Goal: Find specific page/section: Find specific page/section

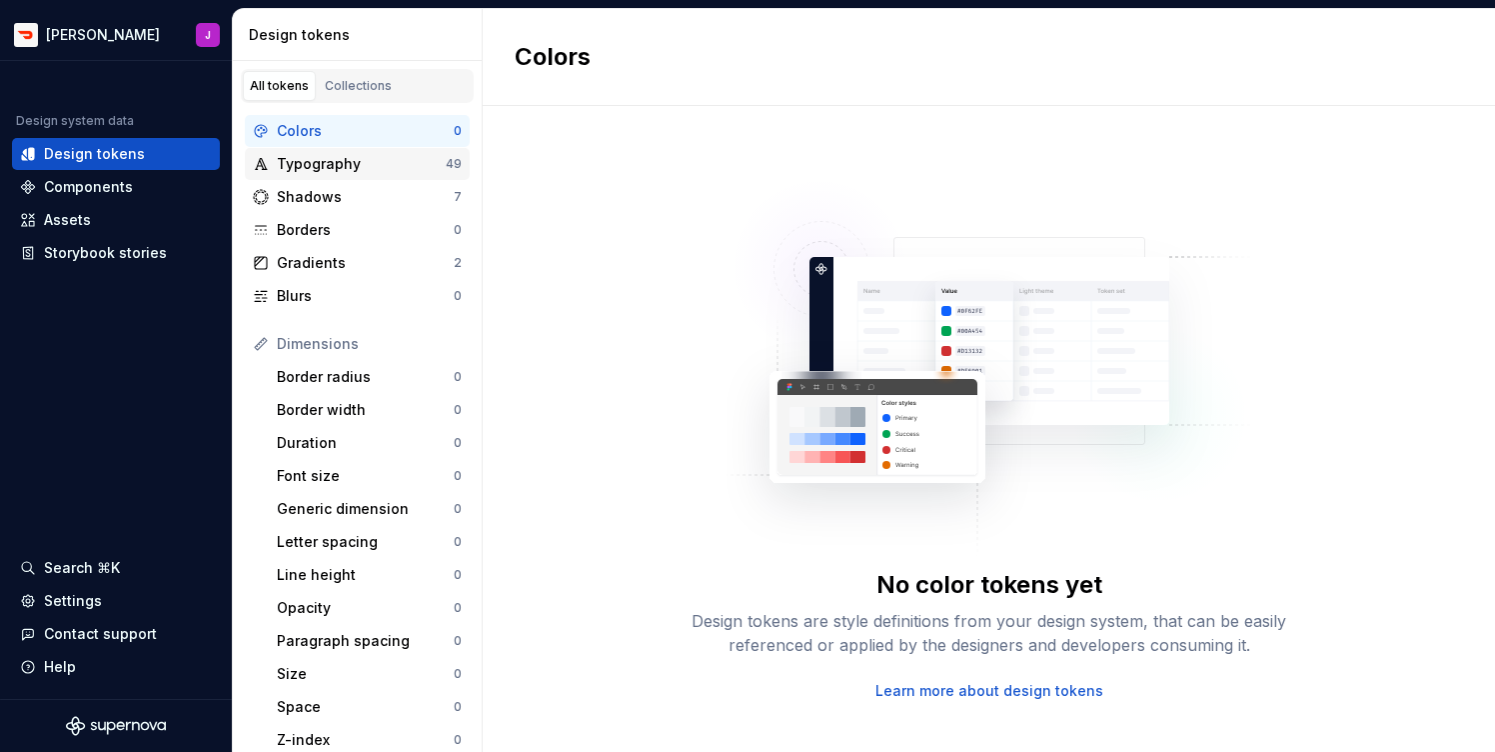
click at [350, 173] on div "Typography" at bounding box center [361, 164] width 169 height 20
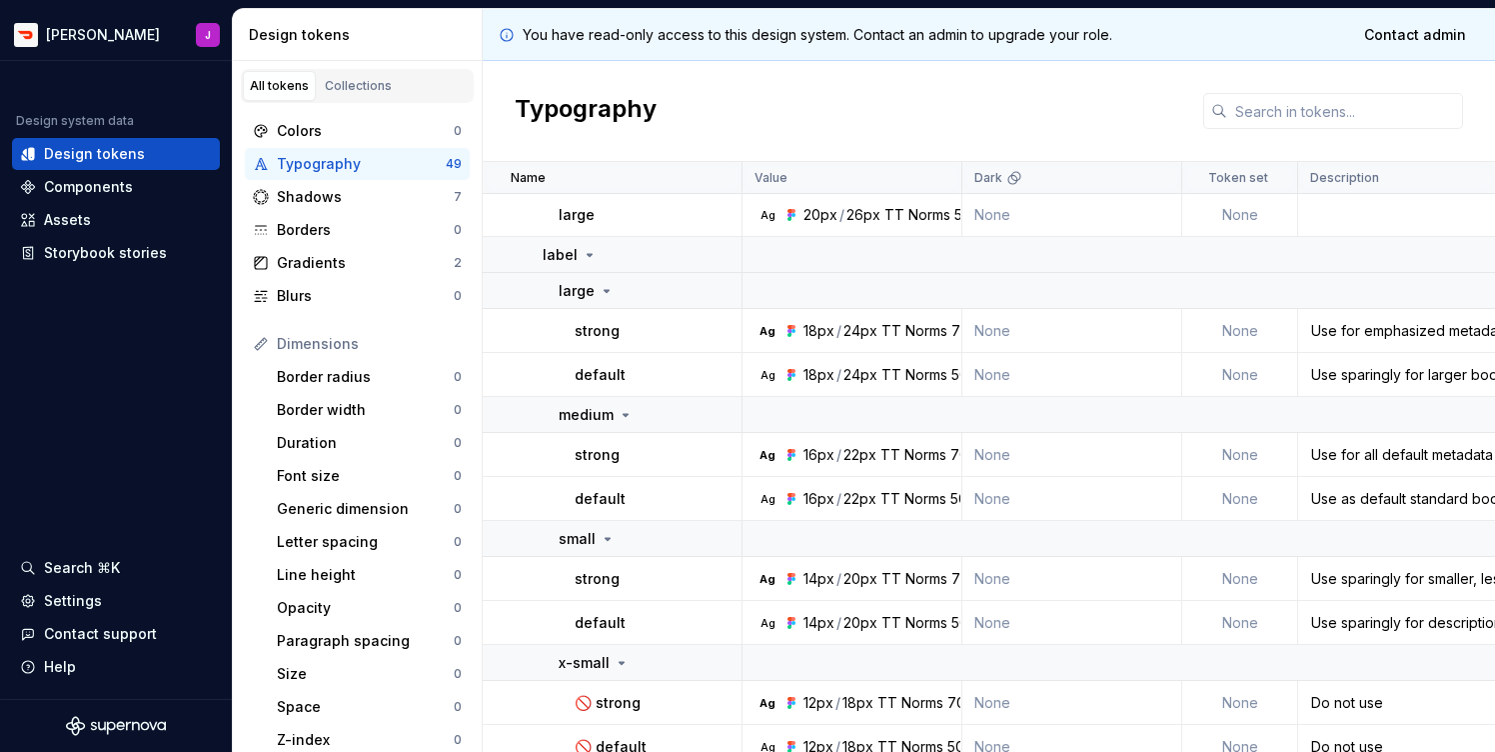
scroll to position [395, 0]
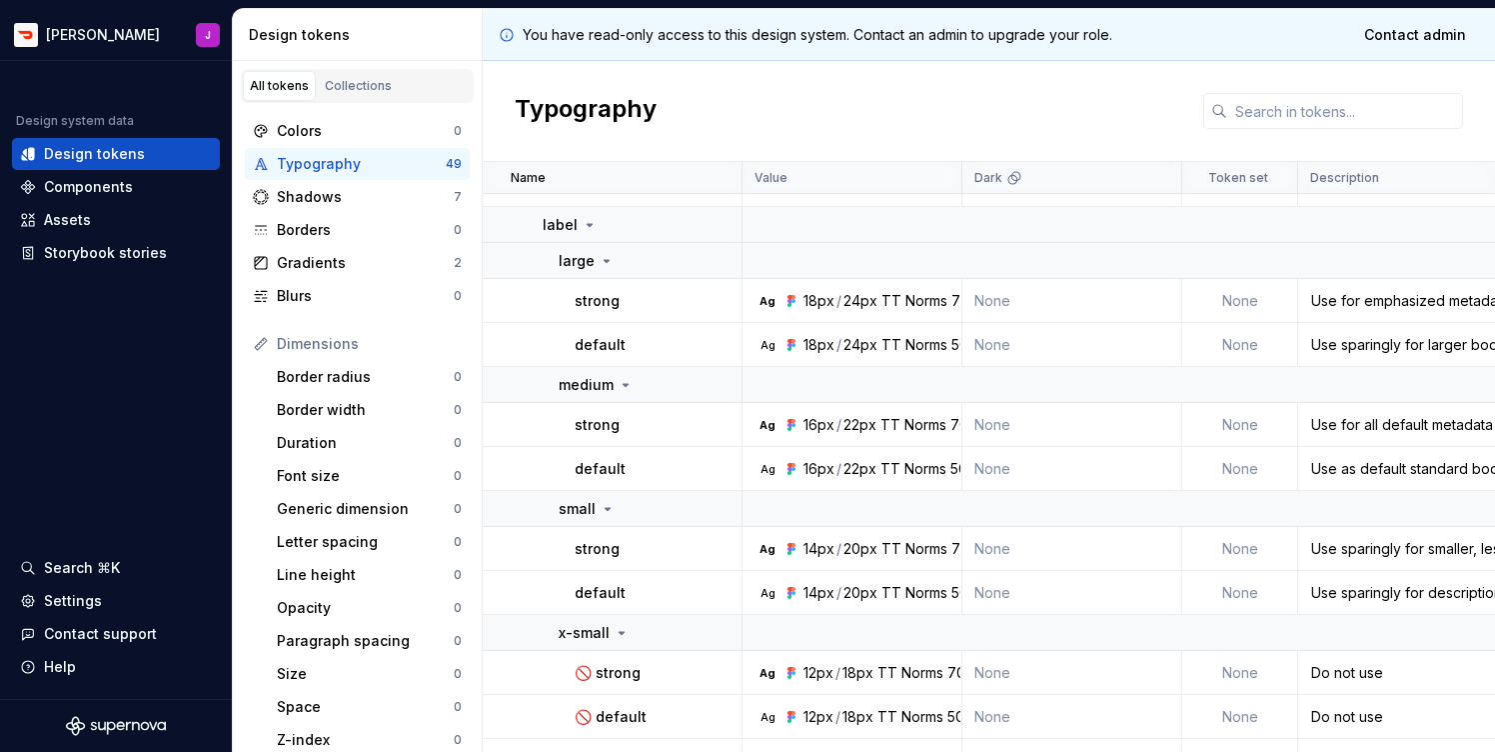
click at [588, 427] on p "strong" at bounding box center [597, 425] width 45 height 20
click at [811, 418] on div "16px" at bounding box center [819, 425] width 31 height 20
click at [859, 427] on div "22px" at bounding box center [860, 425] width 33 height 20
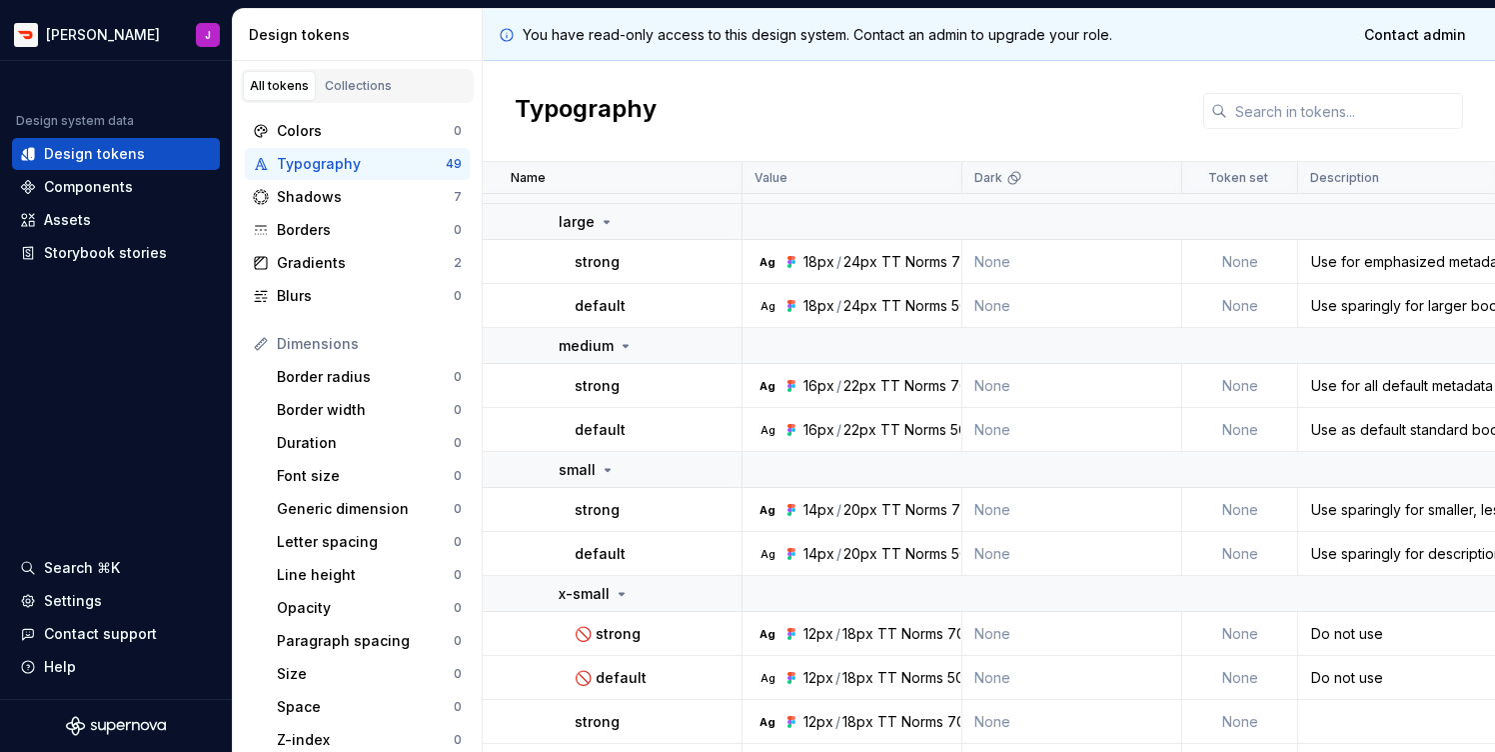
scroll to position [447, 0]
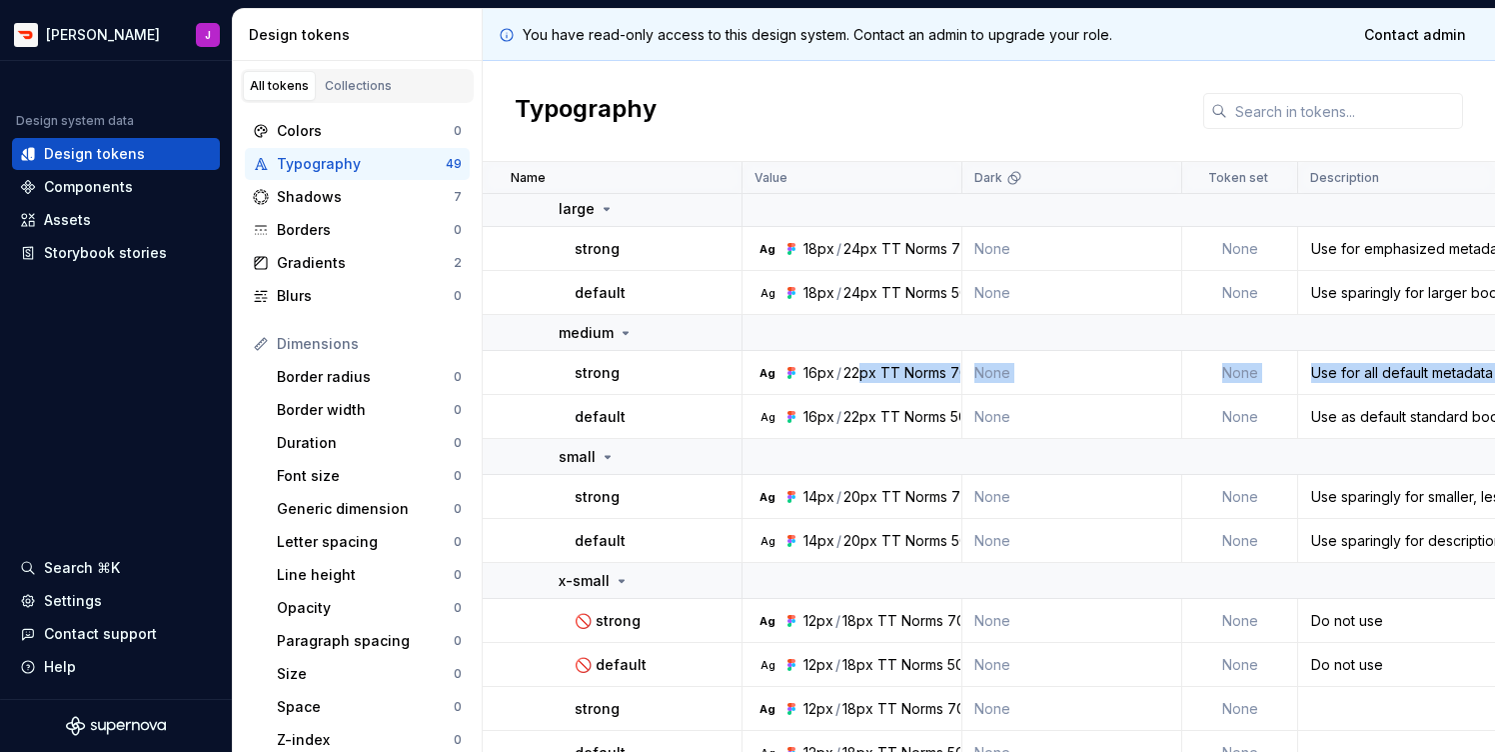
click at [578, 420] on p "default" at bounding box center [600, 417] width 51 height 20
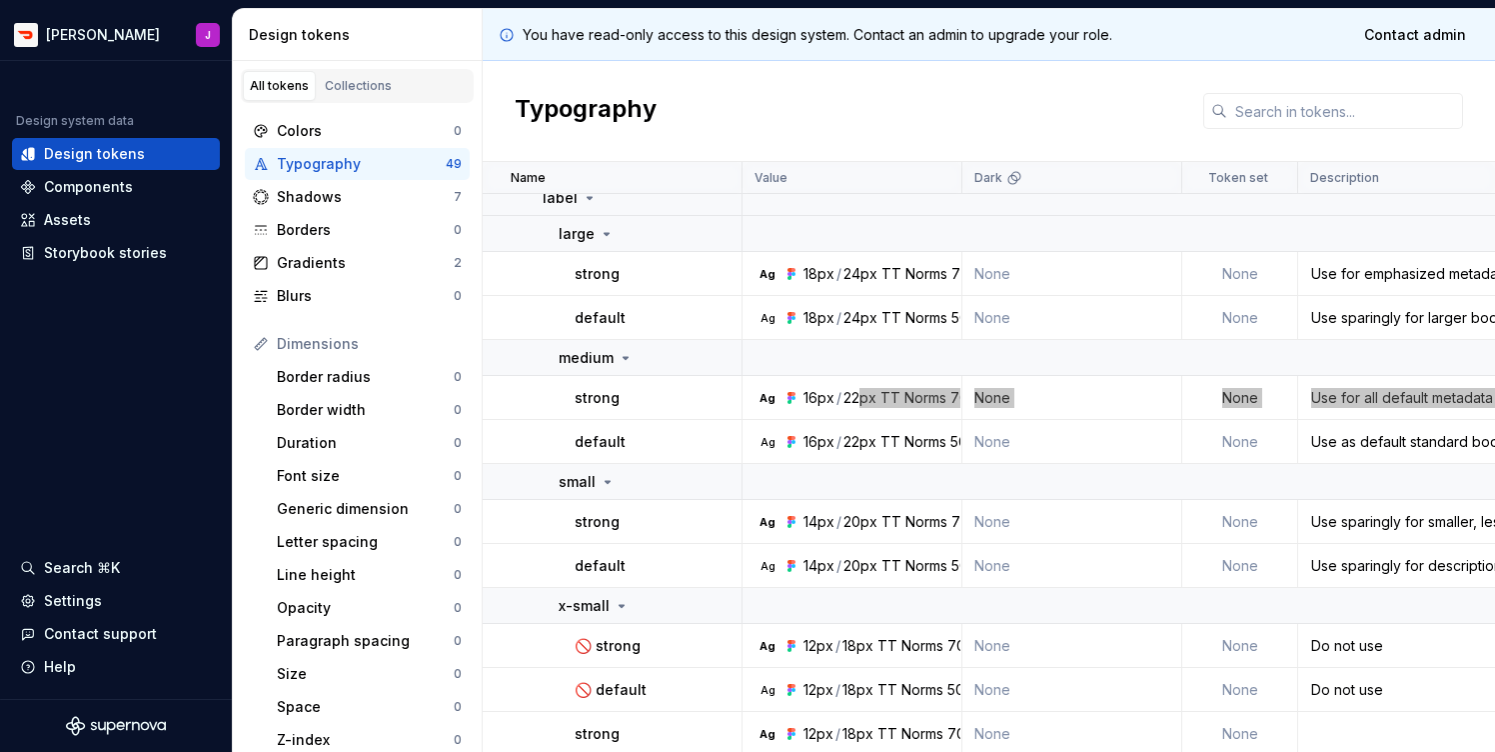
scroll to position [409, 0]
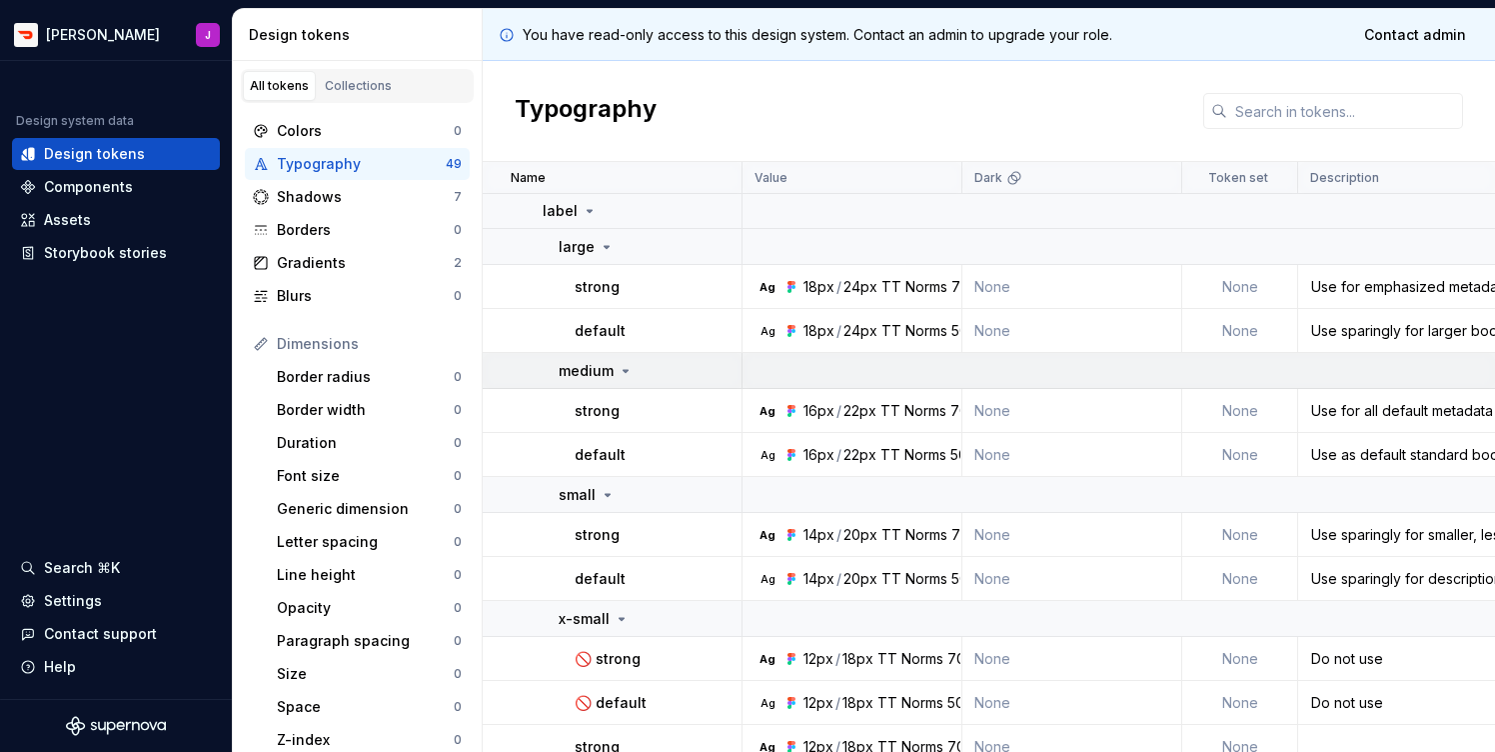
click at [627, 371] on icon at bounding box center [626, 371] width 16 height 16
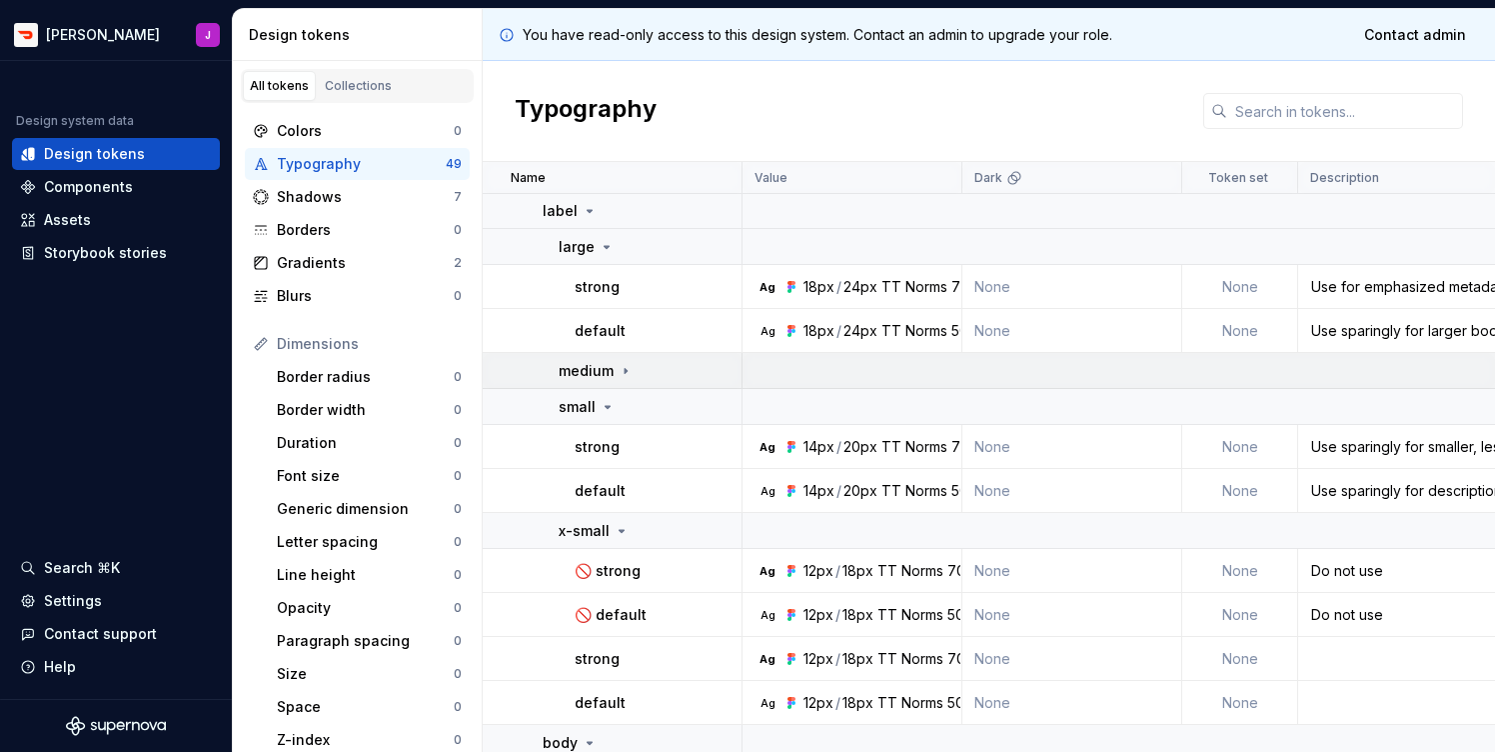
click at [627, 371] on icon at bounding box center [626, 371] width 16 height 16
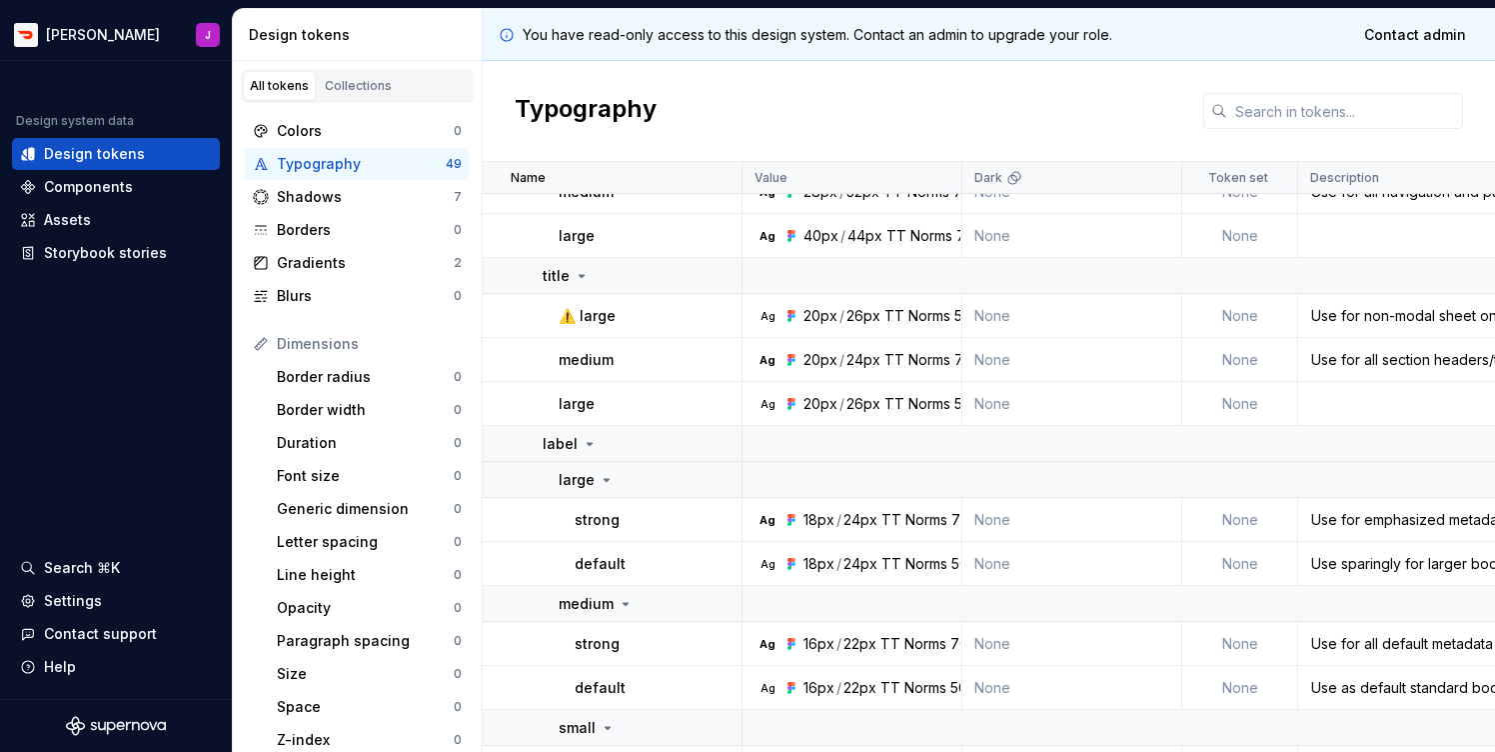
scroll to position [212, 0]
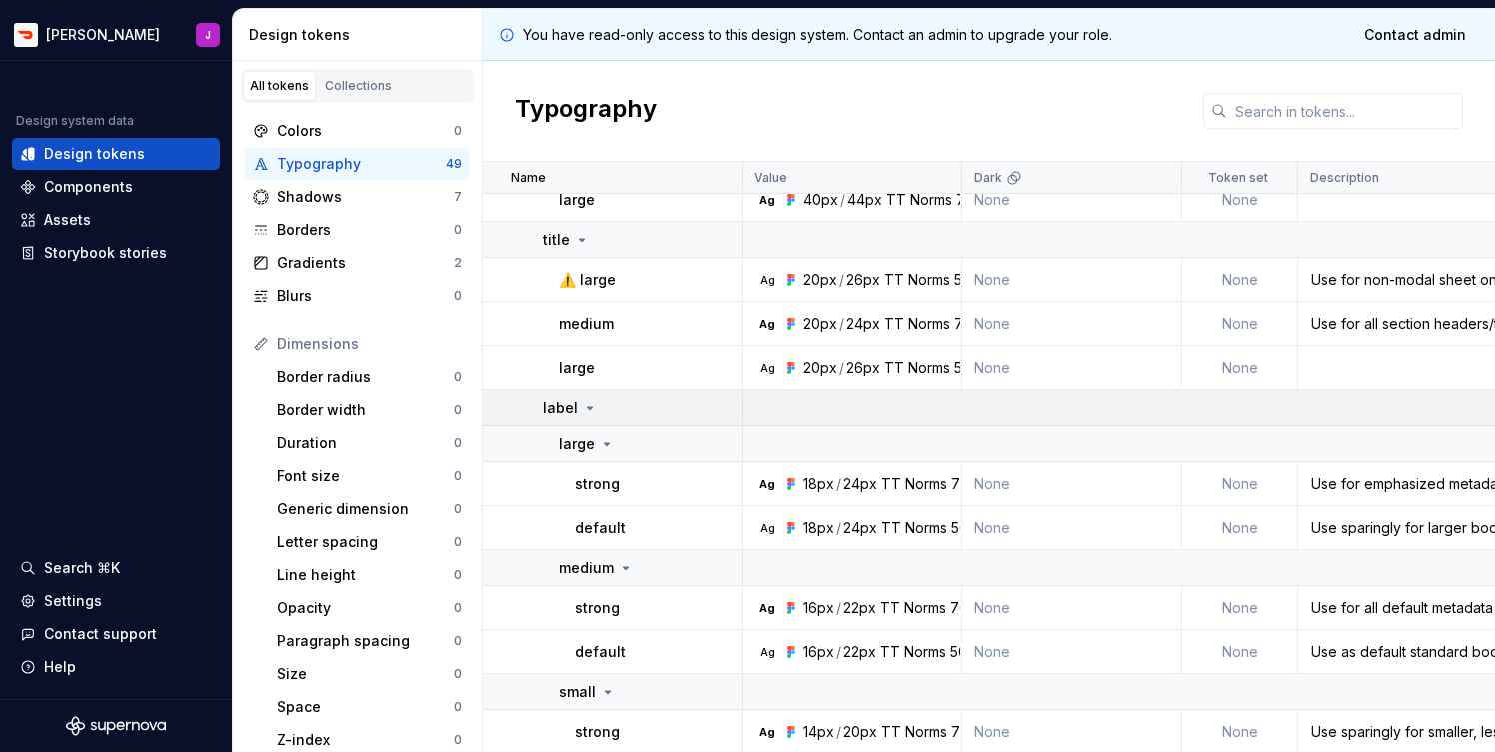
click at [582, 408] on icon at bounding box center [590, 408] width 16 height 16
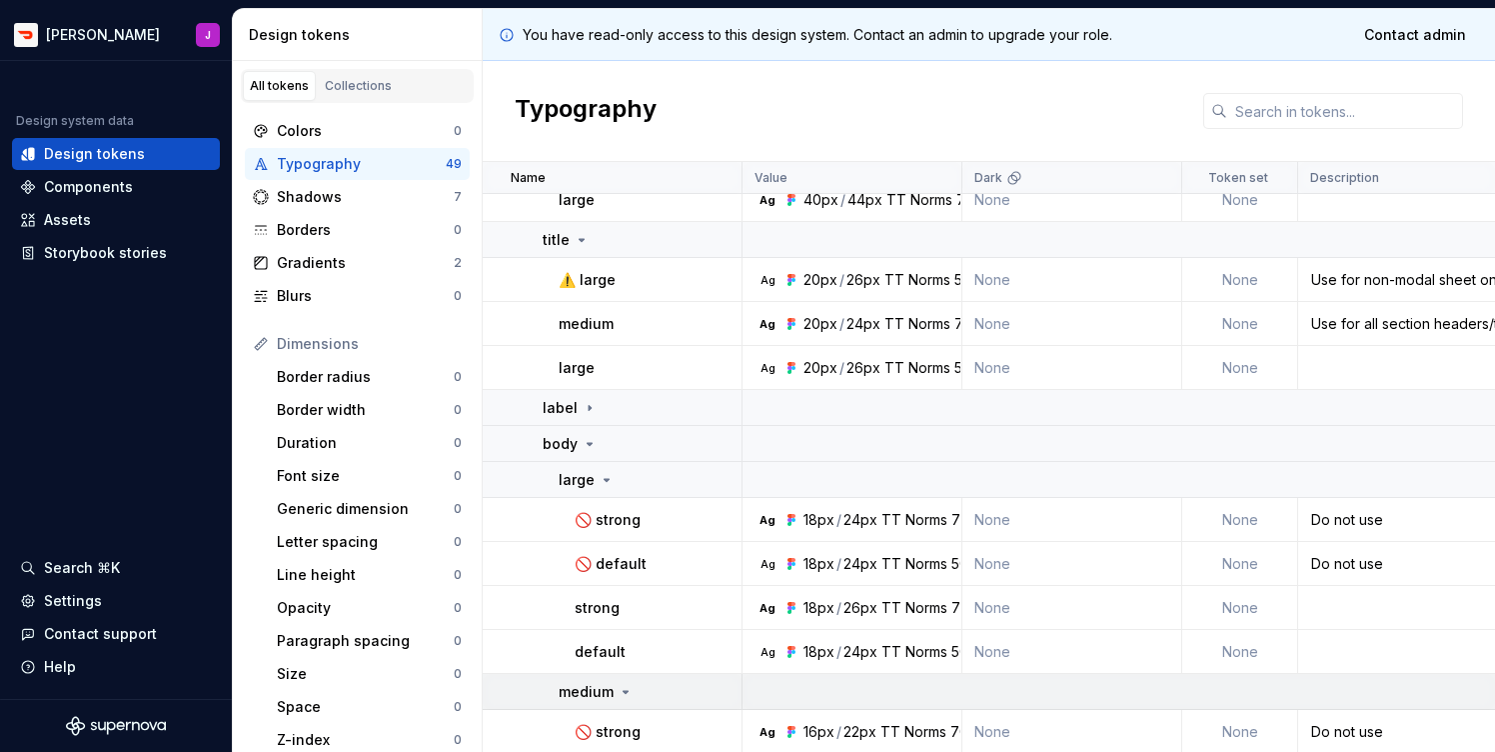
scroll to position [394, 0]
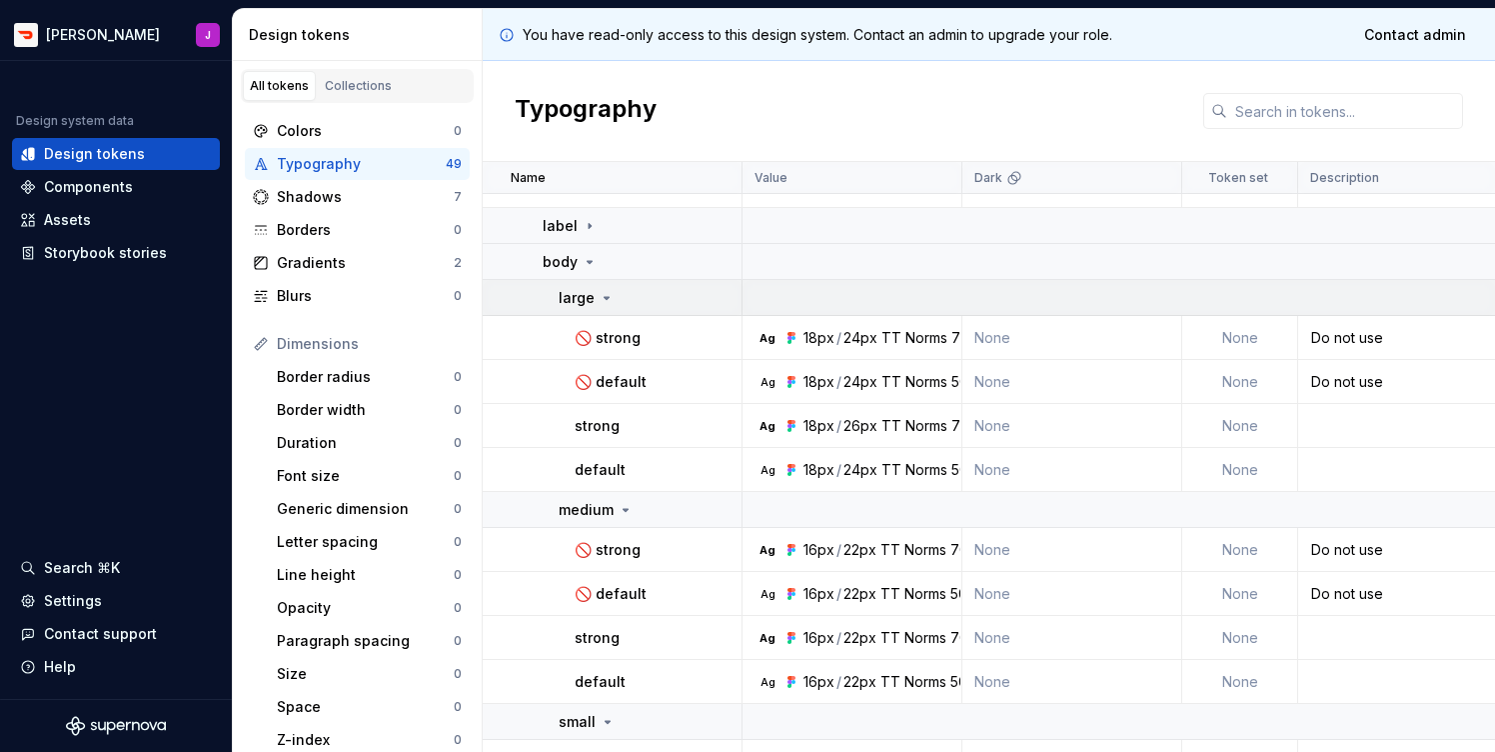
click at [605, 297] on icon at bounding box center [607, 298] width 5 height 2
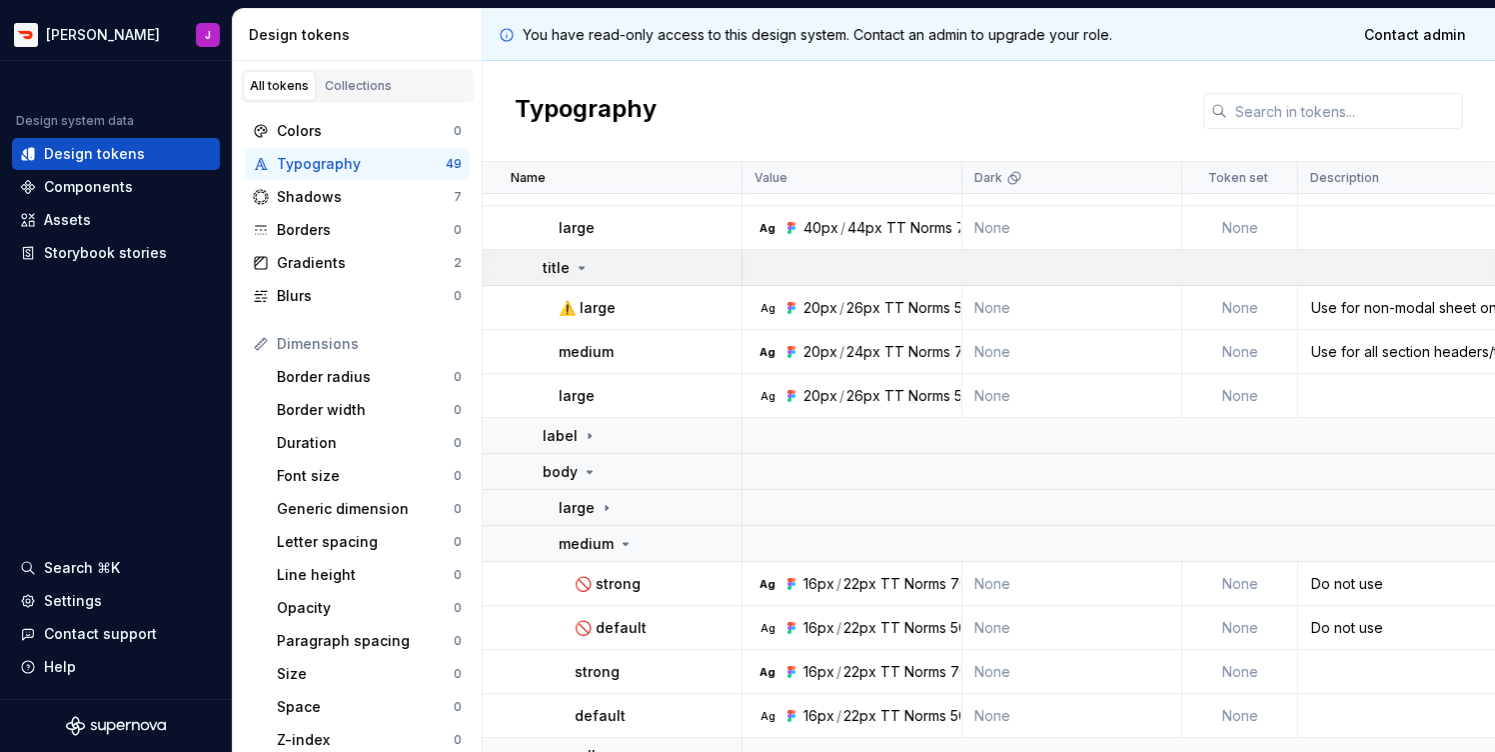
click at [584, 272] on icon at bounding box center [582, 268] width 16 height 16
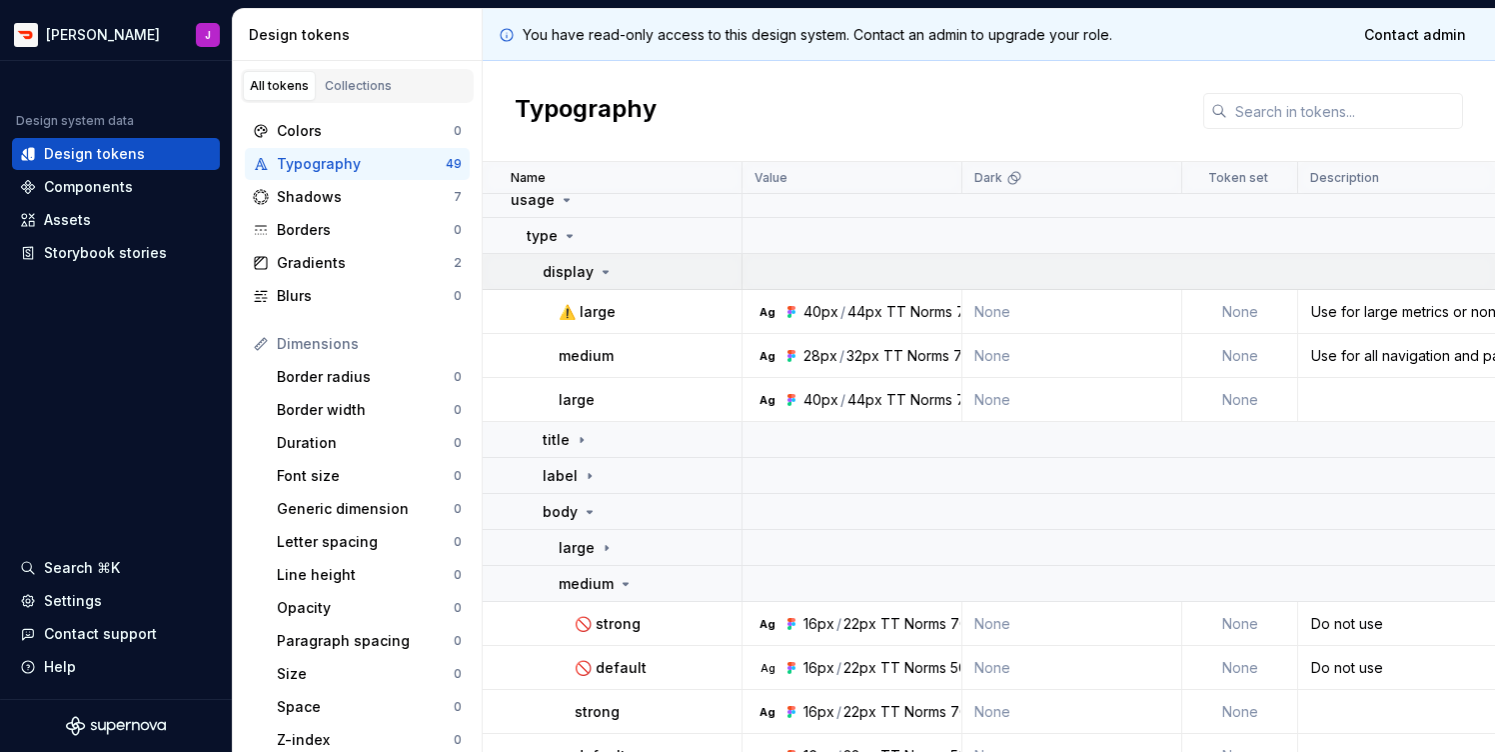
scroll to position [0, 0]
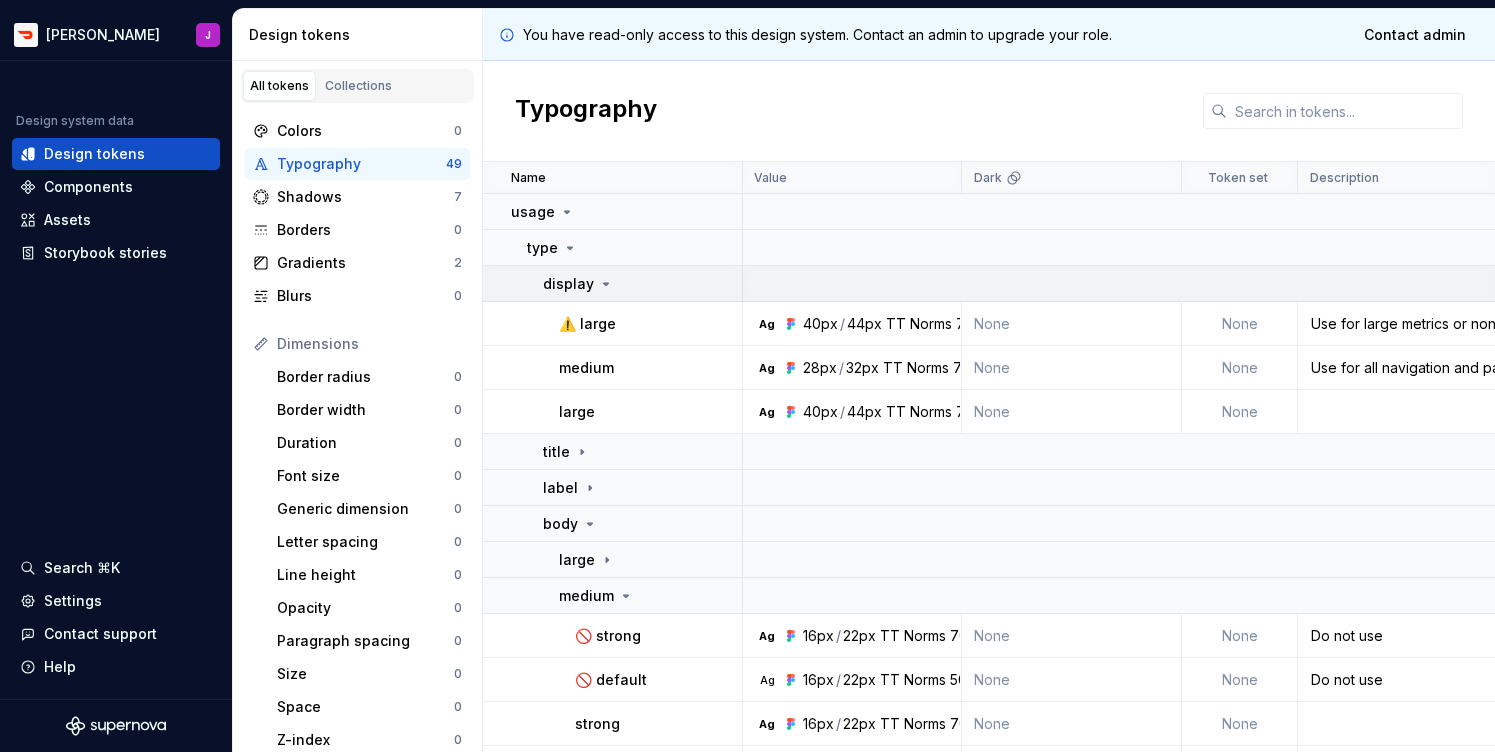
click at [610, 283] on div "display" at bounding box center [642, 284] width 198 height 20
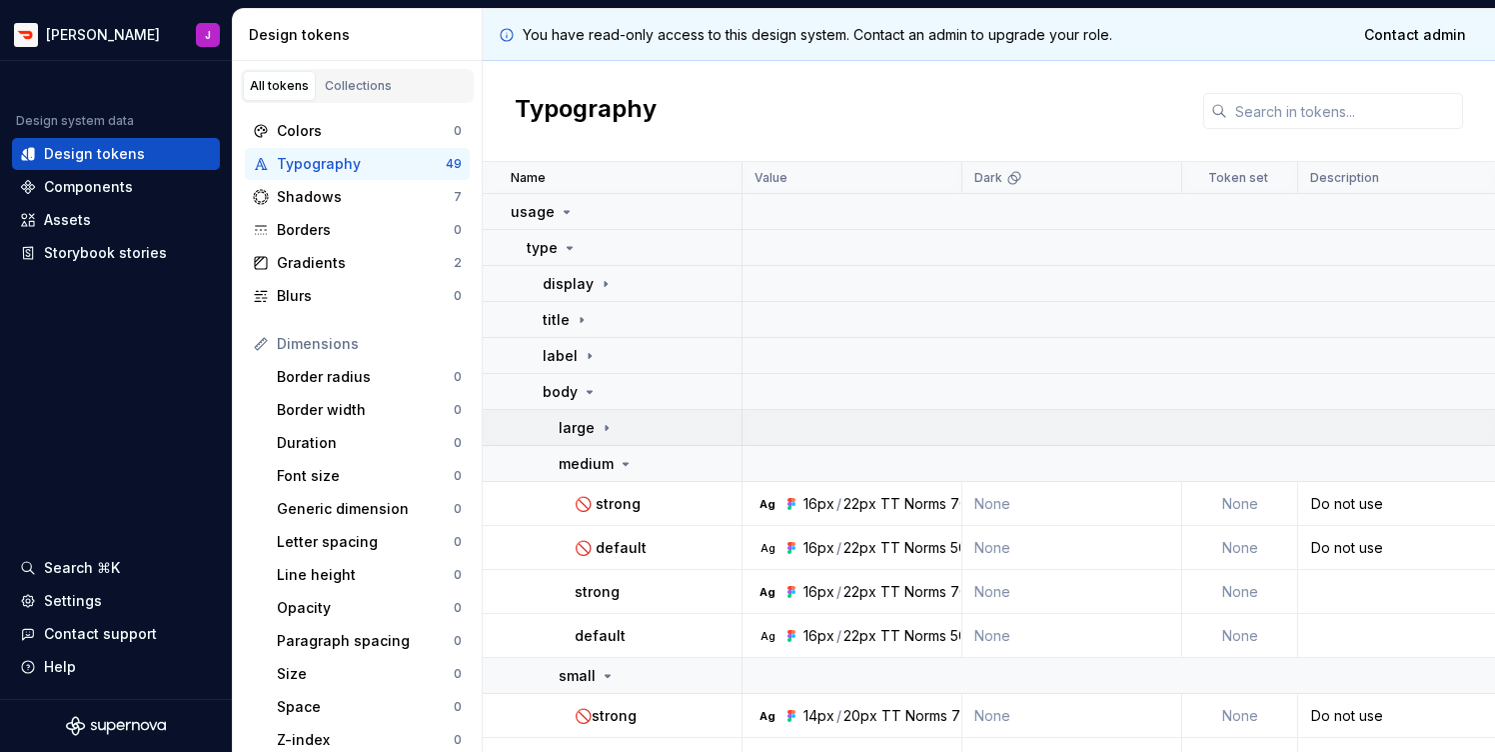
click at [609, 429] on icon at bounding box center [607, 428] width 16 height 16
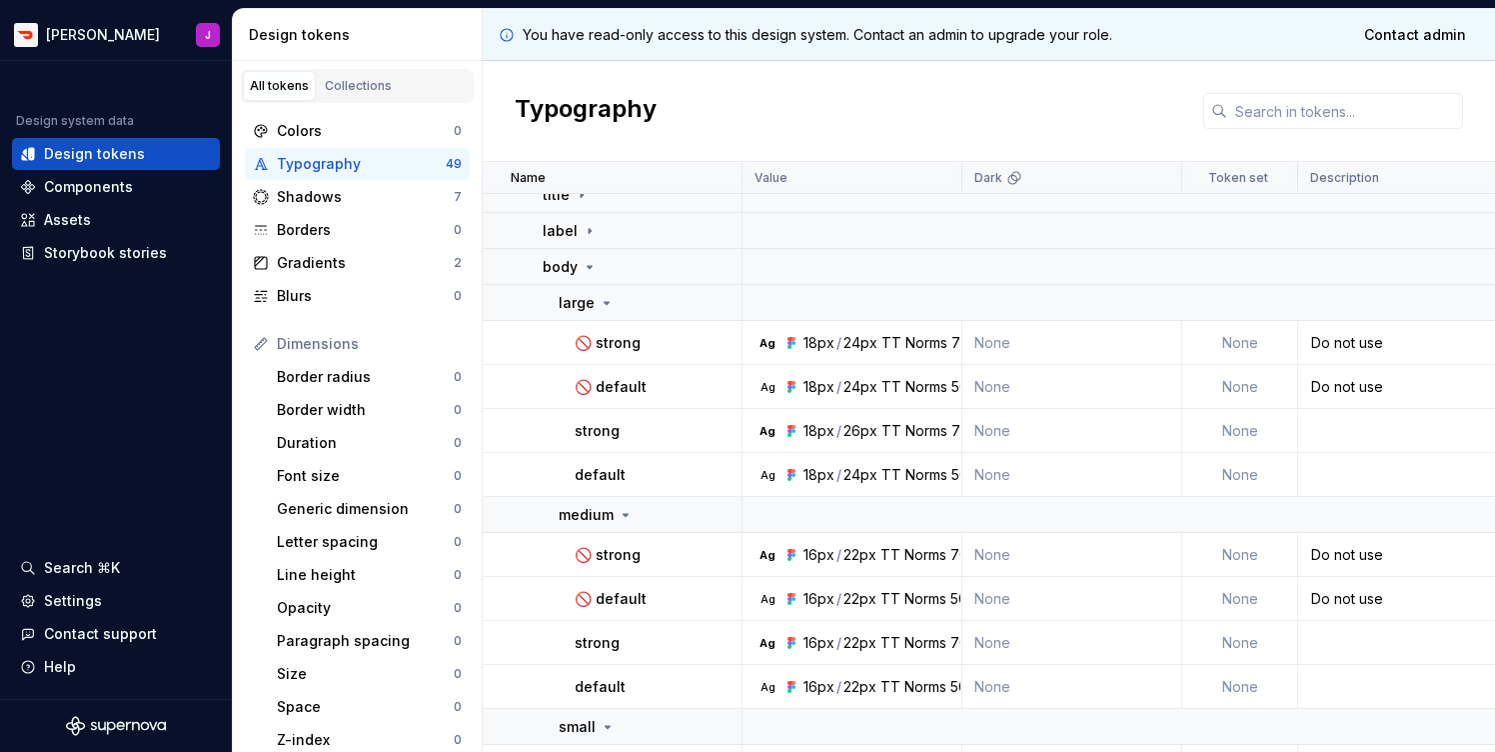
scroll to position [125, 0]
